Goal: Transaction & Acquisition: Purchase product/service

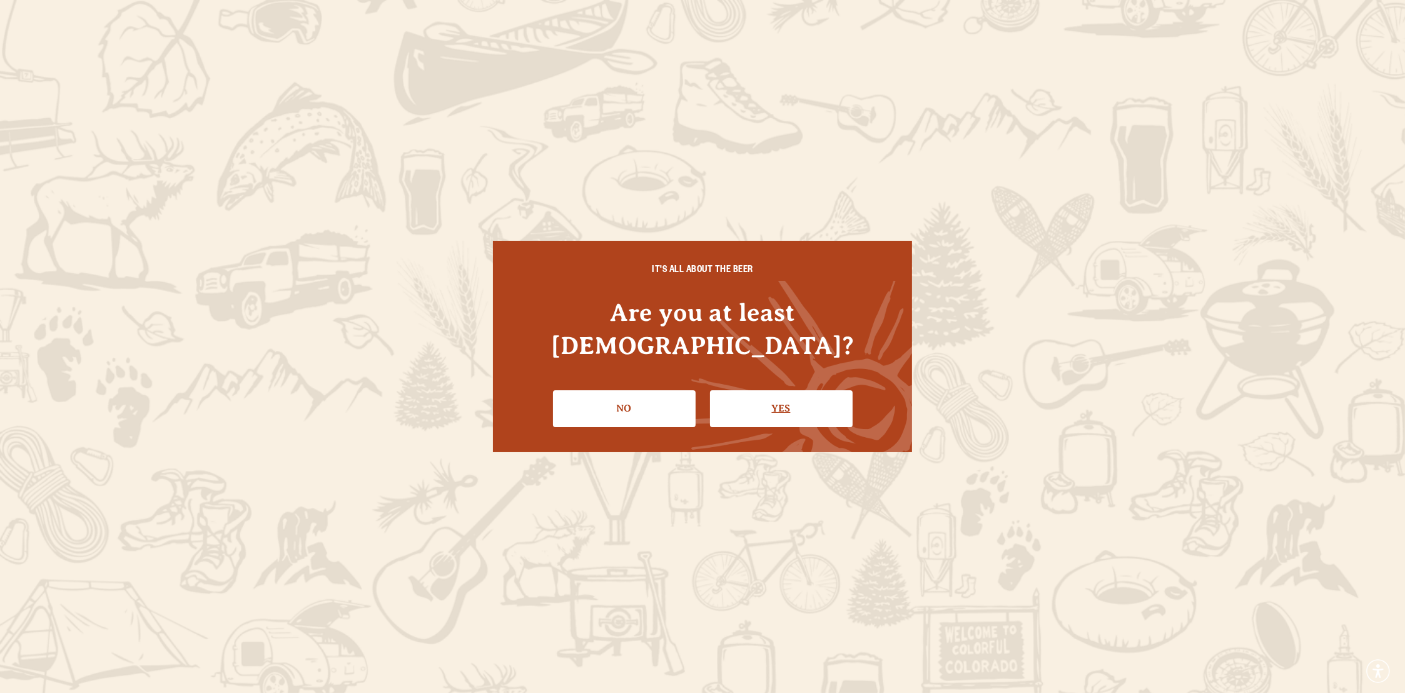
click at [782, 390] on link "Yes" at bounding box center [781, 408] width 143 height 36
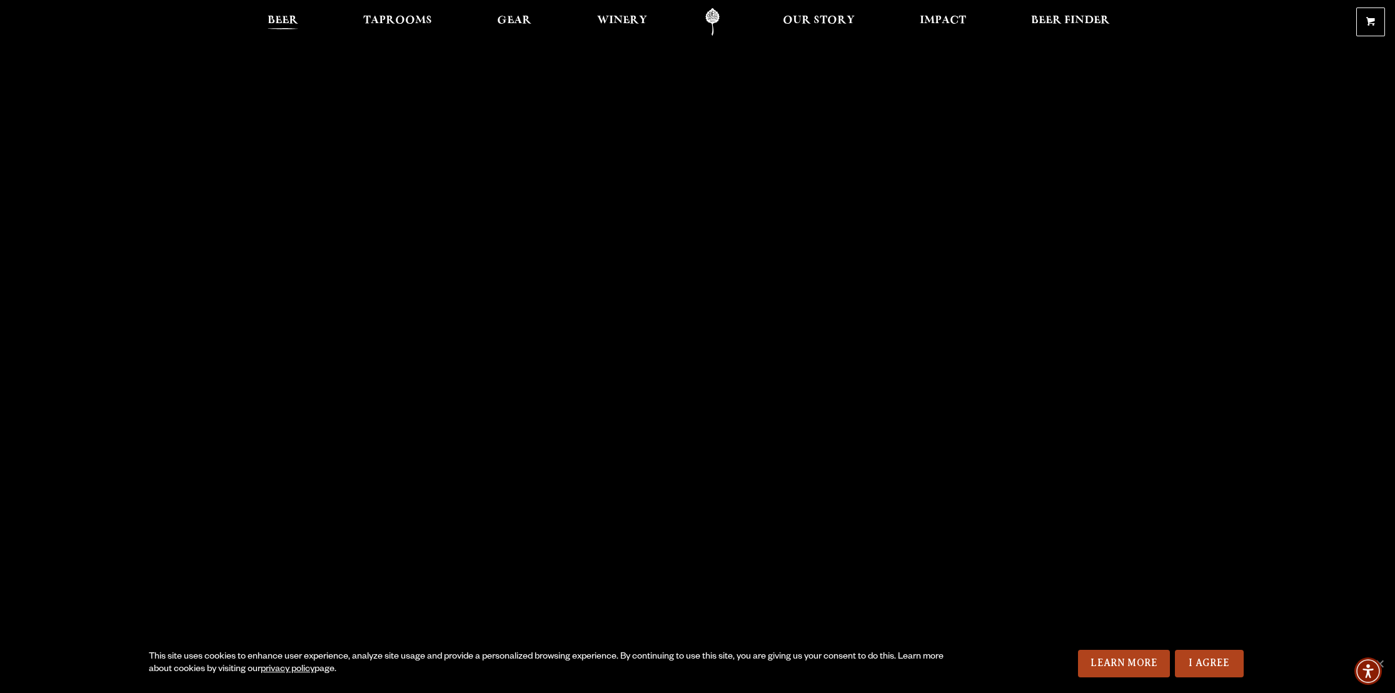
click at [287, 19] on span "Beer" at bounding box center [283, 21] width 31 height 10
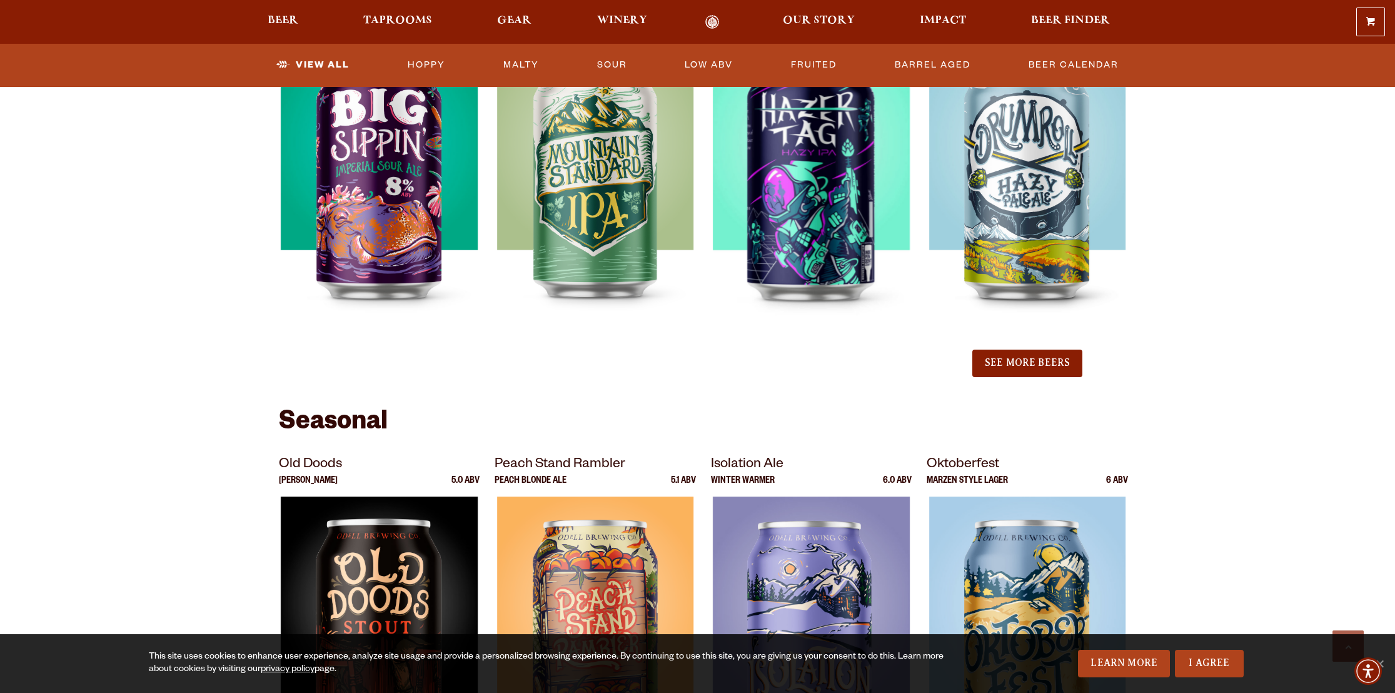
scroll to position [1564, 0]
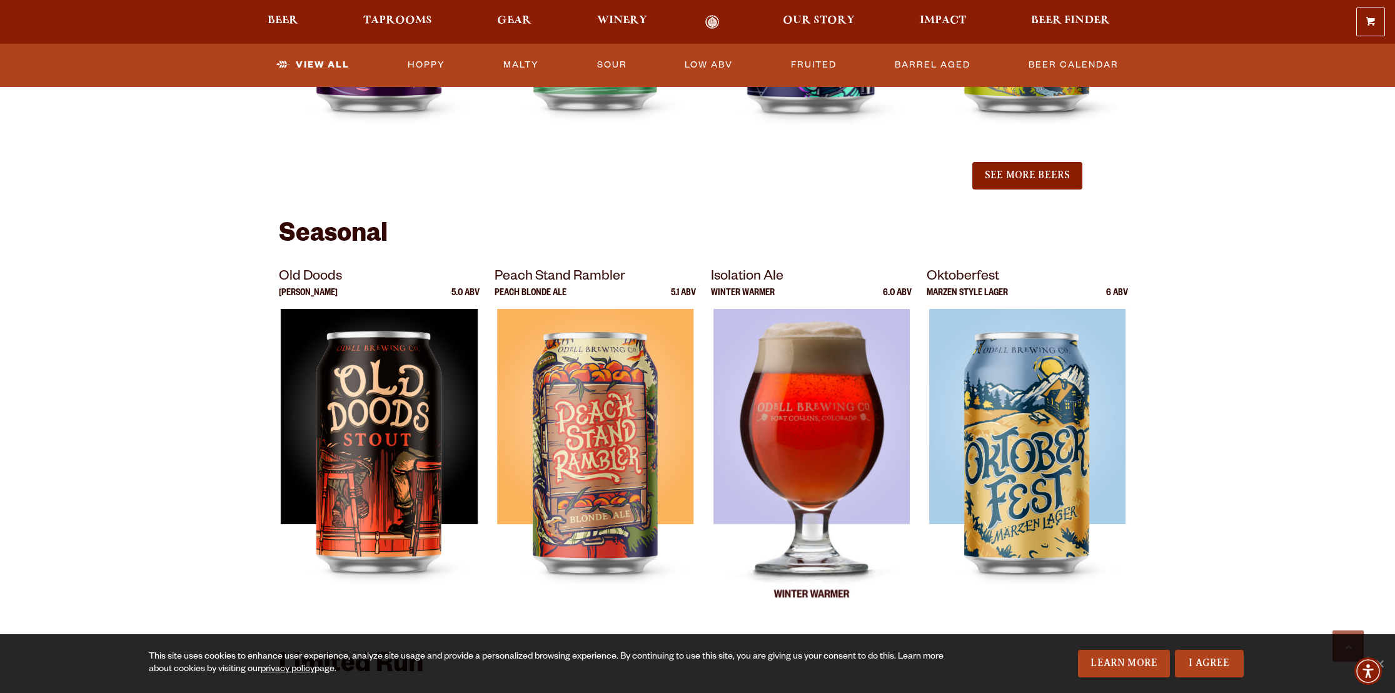
click at [804, 392] on img at bounding box center [811, 465] width 197 height 313
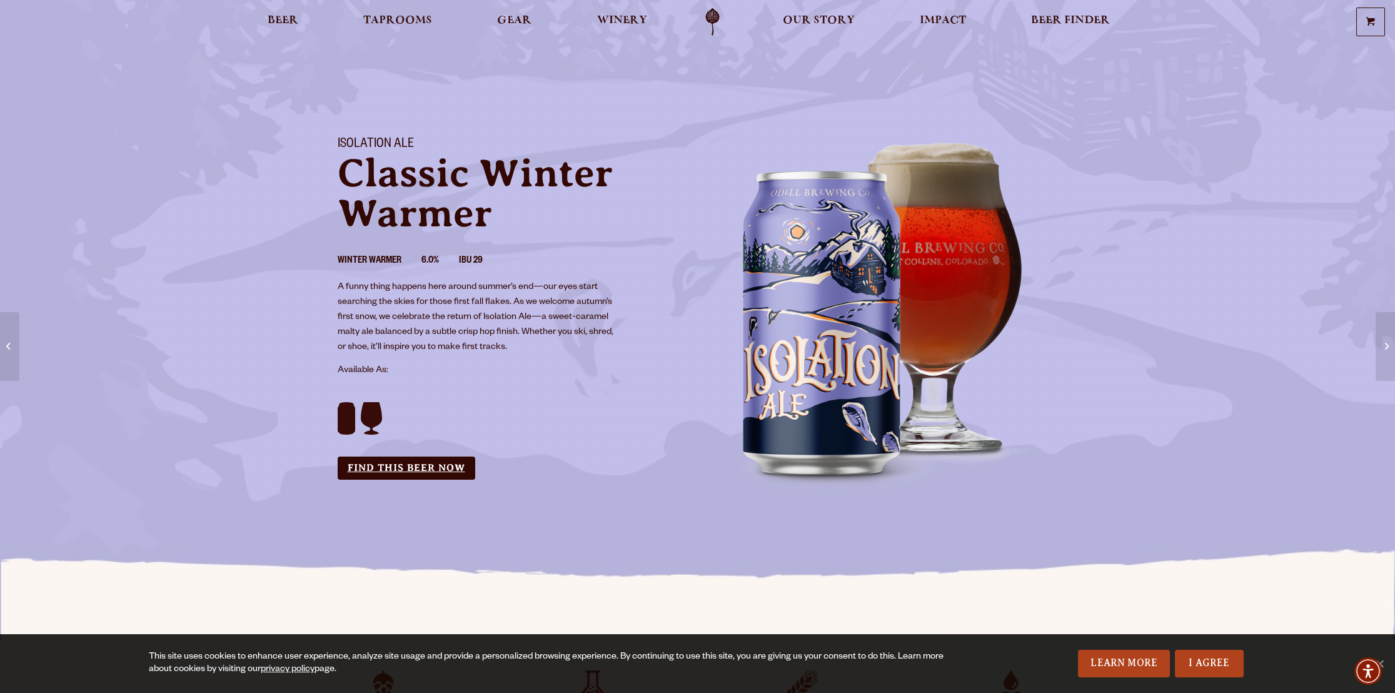
click at [412, 470] on link "Find this Beer Now" at bounding box center [407, 468] width 138 height 23
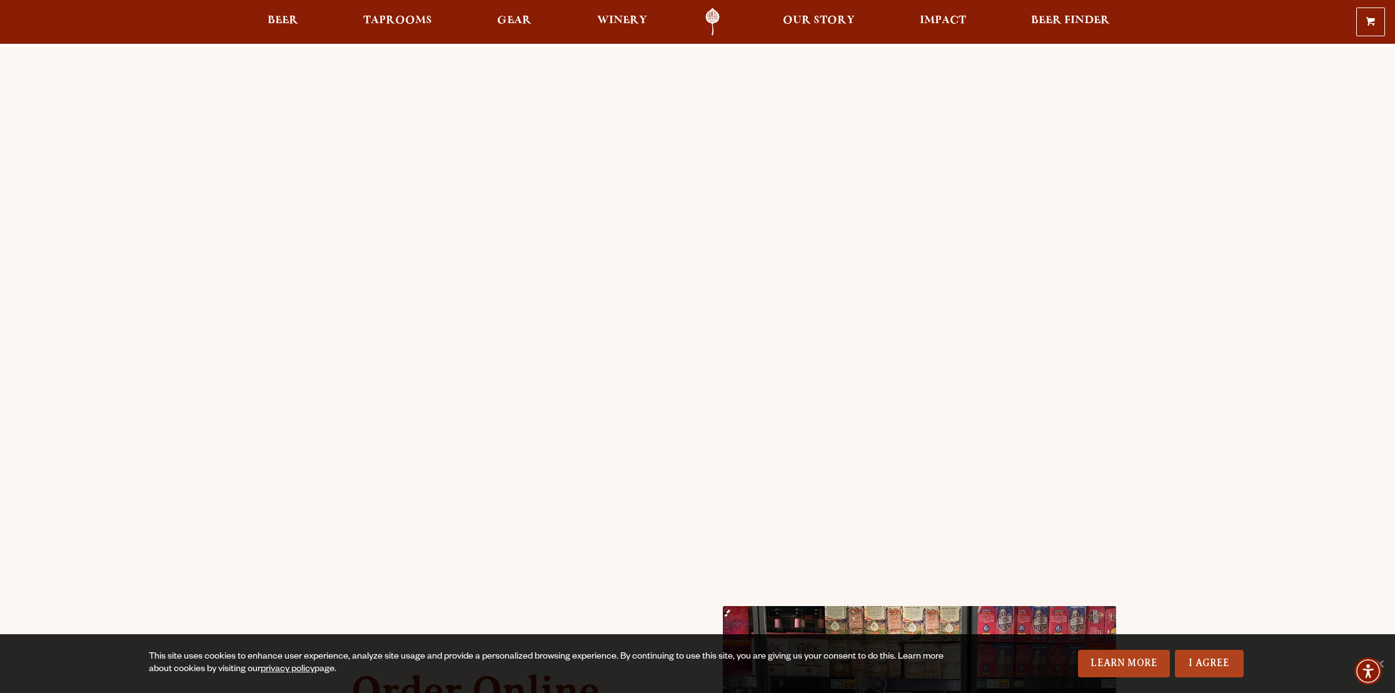
click at [219, 353] on div "Order Online Order Odell beer or OBC Wine online for delivery or pick-up from a…" at bounding box center [697, 495] width 1395 height 897
click at [166, 370] on div "Order Online Order Odell beer or OBC Wine online for delivery or pick-up from a…" at bounding box center [697, 495] width 1395 height 897
click at [288, 9] on link "Beer" at bounding box center [283, 22] width 47 height 28
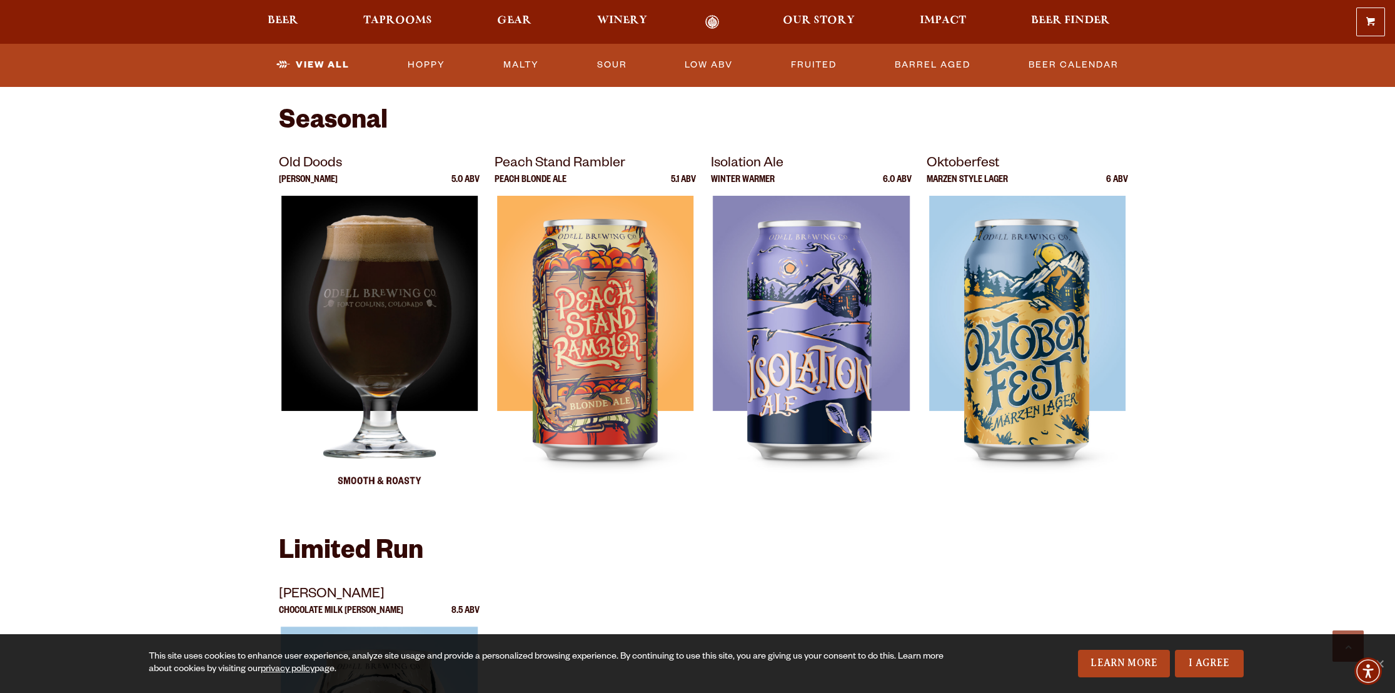
scroll to position [1626, 0]
